Goal: Information Seeking & Learning: Understand process/instructions

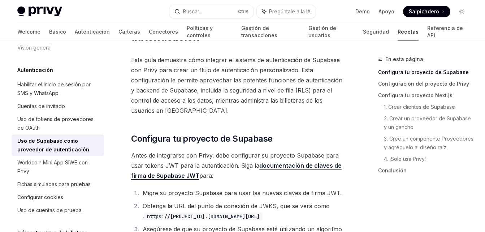
scroll to position [61, 0]
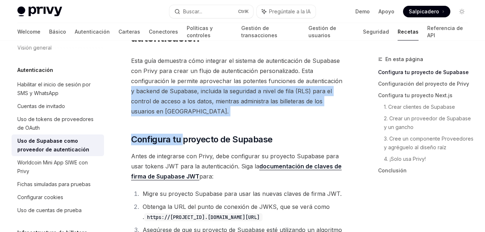
drag, startPoint x: 183, startPoint y: 104, endPoint x: 128, endPoint y: 80, distance: 59.9
drag, startPoint x: 128, startPoint y: 80, endPoint x: 184, endPoint y: 92, distance: 56.5
click at [184, 92] on span "Esta guía demuestra cómo integrar el sistema de autenticación de Supabase con P…" at bounding box center [238, 86] width 214 height 61
drag, startPoint x: 180, startPoint y: 101, endPoint x: 129, endPoint y: 77, distance: 56.5
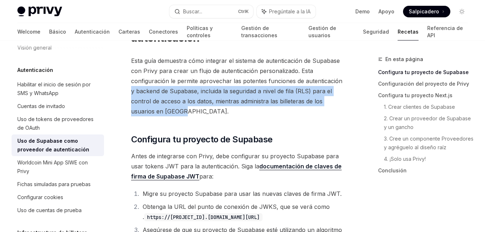
drag, startPoint x: 129, startPoint y: 77, endPoint x: 177, endPoint y: 98, distance: 52.3
click at [177, 98] on span "Esta guía demuestra cómo integrar el sistema de autenticación de Supabase con P…" at bounding box center [238, 86] width 214 height 61
drag, startPoint x: 179, startPoint y: 97, endPoint x: 128, endPoint y: 74, distance: 55.5
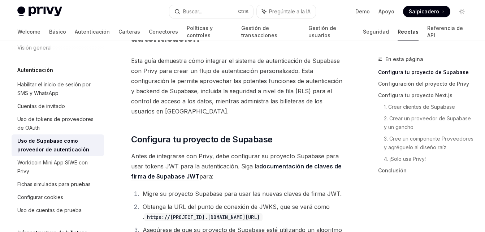
click at [181, 95] on span "Esta guía demuestra cómo integrar el sistema de autenticación de Supabase con P…" at bounding box center [238, 86] width 214 height 61
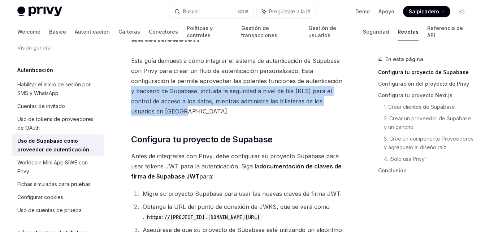
drag, startPoint x: 181, startPoint y: 95, endPoint x: 128, endPoint y: 77, distance: 56.5
click at [181, 98] on span "Esta guía demuestra cómo integrar el sistema de autenticación de Supabase con P…" at bounding box center [238, 86] width 214 height 61
drag, startPoint x: 181, startPoint y: 98, endPoint x: 130, endPoint y: 76, distance: 55.8
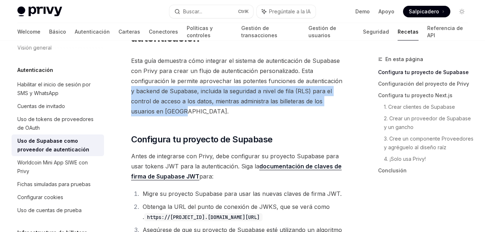
drag, startPoint x: 130, startPoint y: 76, endPoint x: 185, endPoint y: 98, distance: 59.1
click at [185, 98] on span "Esta guía demuestra cómo integrar el sistema de autenticación de Supabase con P…" at bounding box center [238, 86] width 214 height 61
drag, startPoint x: 185, startPoint y: 98, endPoint x: 125, endPoint y: 78, distance: 63.0
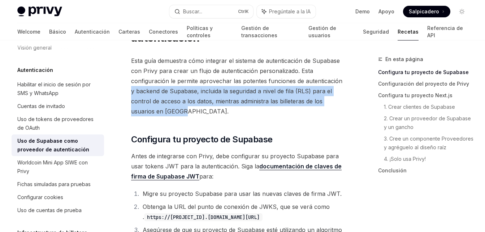
drag, startPoint x: 191, startPoint y: 97, endPoint x: 123, endPoint y: 75, distance: 71.7
drag, startPoint x: 123, startPoint y: 75, endPoint x: 125, endPoint y: 87, distance: 12.5
drag, startPoint x: 180, startPoint y: 95, endPoint x: 126, endPoint y: 77, distance: 56.7
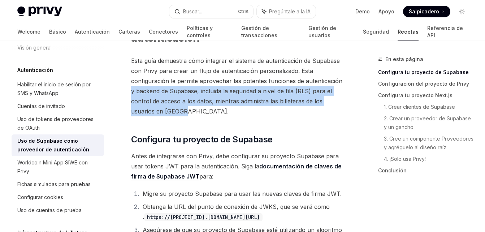
drag, startPoint x: 126, startPoint y: 77, endPoint x: 190, endPoint y: 95, distance: 66.3
click at [190, 95] on span "Esta guía demuestra cómo integrar el sistema de autenticación de Supabase con P…" at bounding box center [238, 86] width 214 height 61
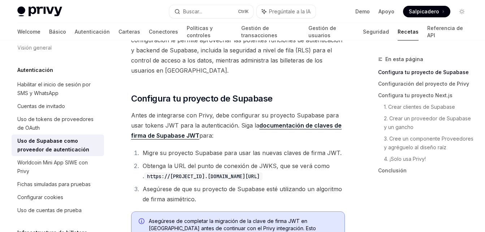
scroll to position [102, 0]
click at [343, 129] on html "Página de inicio de Privy Docs Buscar... Ctrl K Pregúntale a la IA Demo Apoyo D…" at bounding box center [242, 14] width 485 height 232
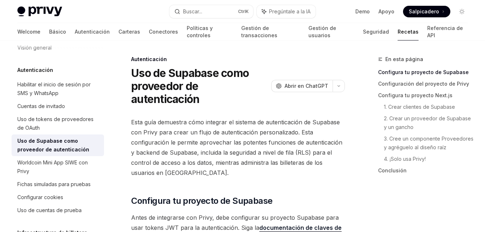
scroll to position [36, 0]
